Goal: Information Seeking & Learning: Compare options

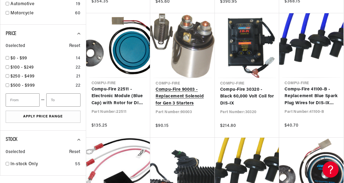
scroll to position [0, 163]
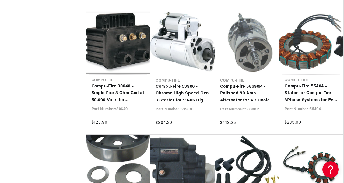
scroll to position [1058, 0]
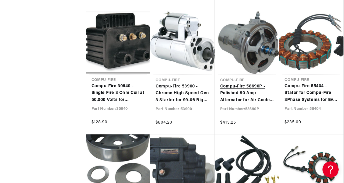
click at [240, 89] on link "Compu-Fire 58690P - Polished 90 Amp Alternator for Air Cooled Bugs and Buses" at bounding box center [247, 93] width 54 height 21
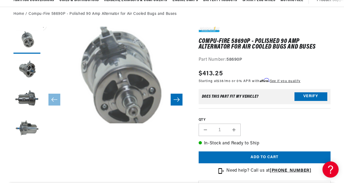
drag, startPoint x: 223, startPoint y: 72, endPoint x: 184, endPoint y: 73, distance: 39.3
click at [29, 133] on button "Open media 1 in modal" at bounding box center [29, 133] width 0 height 0
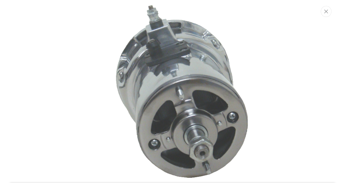
scroll to position [0, 163]
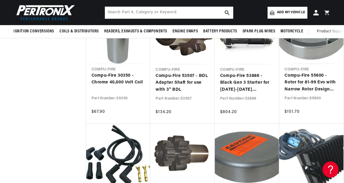
scroll to position [1441, 0]
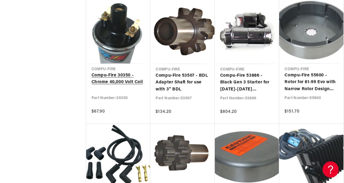
click at [113, 81] on link "Compu-Fire 30350 - Chrome 40,000 Volt Coil" at bounding box center [119, 79] width 54 height 14
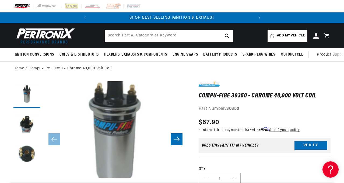
drag, startPoint x: 221, startPoint y: 123, endPoint x: 202, endPoint y: 124, distance: 18.9
click at [202, 124] on div "Regular price $67.90 Sale price $67.90 Regular price Save % Unit price / per 4 …" at bounding box center [265, 125] width 132 height 16
copy div "67.90 Sale price $67.90 Regular price Save % Unit price / per"
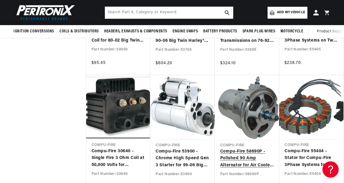
scroll to position [0, 163]
click at [246, 153] on link "Compu-Fire 58690P - Polished 90 Amp Alternator for Air Cooled Bugs and Buses" at bounding box center [247, 158] width 54 height 21
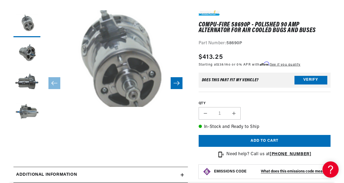
drag, startPoint x: 225, startPoint y: 58, endPoint x: 200, endPoint y: 58, distance: 25.0
click at [200, 58] on div "Regular price $413.25" at bounding box center [250, 57] width 102 height 10
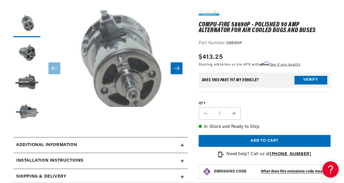
copy span "$413.25"
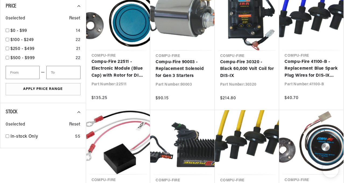
scroll to position [452, 0]
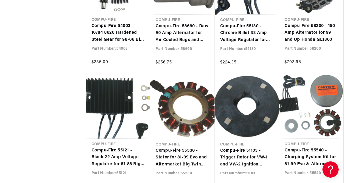
scroll to position [0, 163]
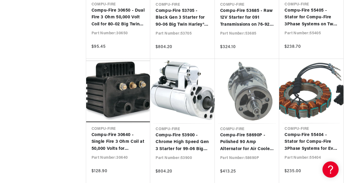
scroll to position [1022, 0]
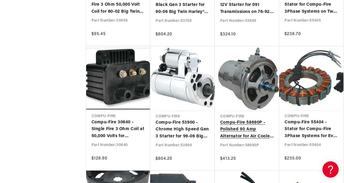
click at [251, 136] on link "Compu-Fire 58690P - Polished 90 Amp Alternator for Air Cooled Bugs and Buses" at bounding box center [247, 129] width 54 height 21
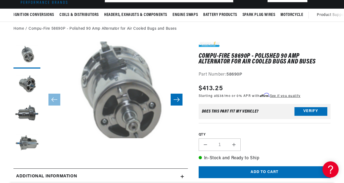
scroll to position [0, 163]
click at [26, 111] on button "Load image 3 in gallery view" at bounding box center [26, 114] width 27 height 27
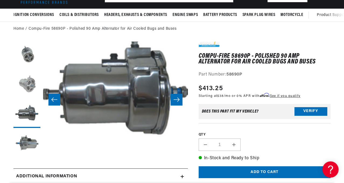
click at [26, 86] on button "Load image 2 in gallery view" at bounding box center [26, 84] width 27 height 27
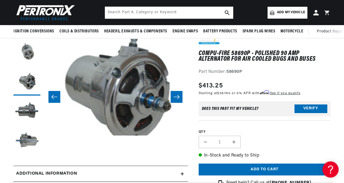
scroll to position [37, 0]
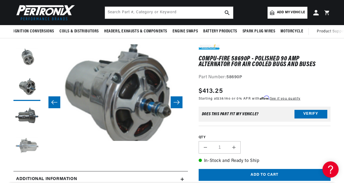
click at [31, 148] on button "Load image 4 in gallery view" at bounding box center [26, 146] width 27 height 27
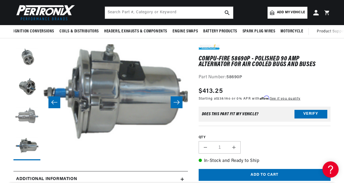
click at [31, 108] on button "Load image 3 in gallery view" at bounding box center [26, 116] width 27 height 27
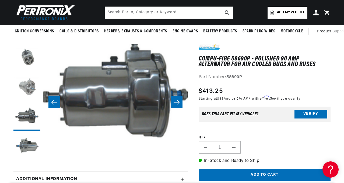
click at [27, 88] on button "Load image 2 in gallery view" at bounding box center [26, 87] width 27 height 27
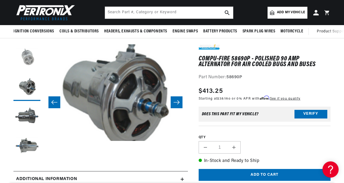
scroll to position [0, 0]
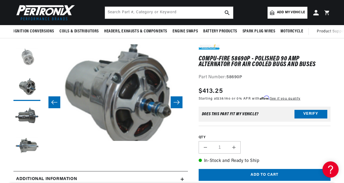
click at [27, 61] on button "Load image 1 in gallery view" at bounding box center [26, 57] width 27 height 27
